Goal: Navigation & Orientation: Go to known website

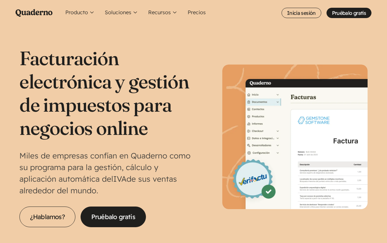
click at [33, 12] on icon "Quaderno Homepage" at bounding box center [34, 13] width 37 height 8
click at [26, 12] on icon "Quaderno Homepage" at bounding box center [34, 13] width 37 height 8
